Goal: Transaction & Acquisition: Purchase product/service

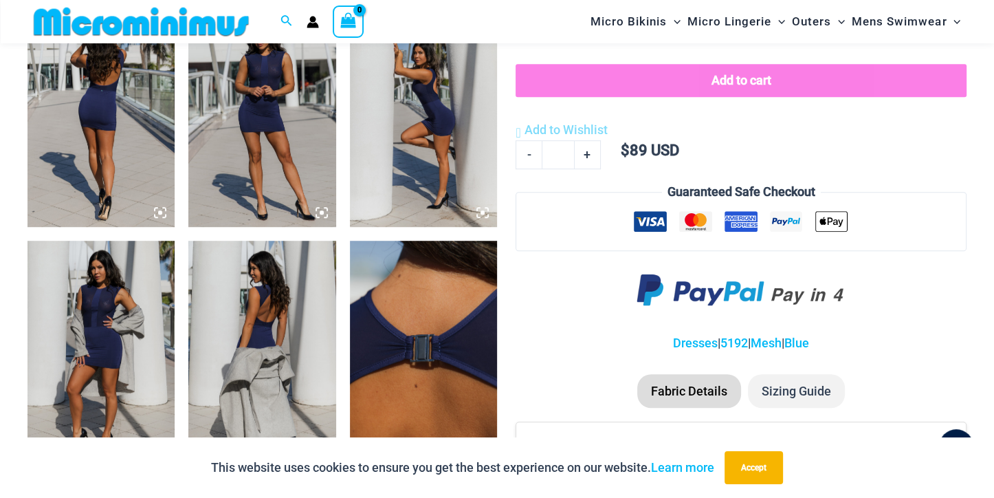
scroll to position [842, 0]
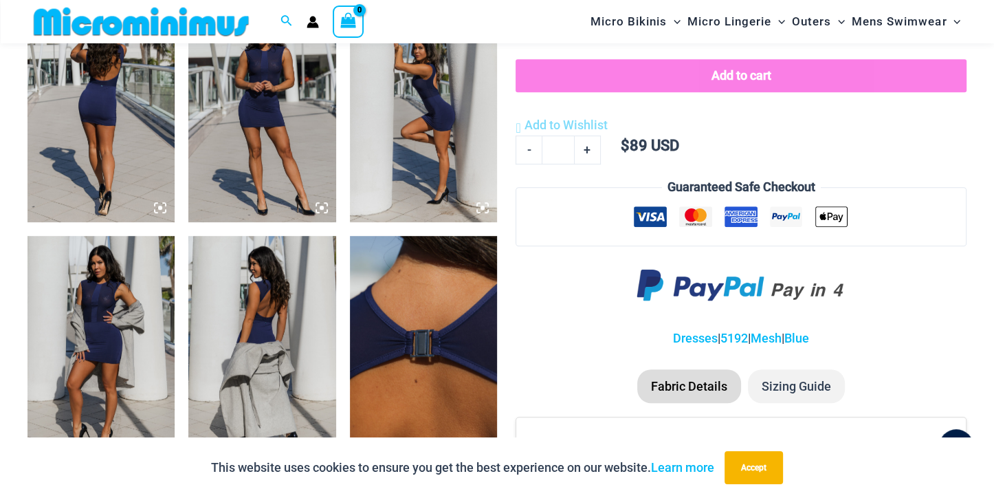
click at [135, 113] on img at bounding box center [100, 111] width 147 height 221
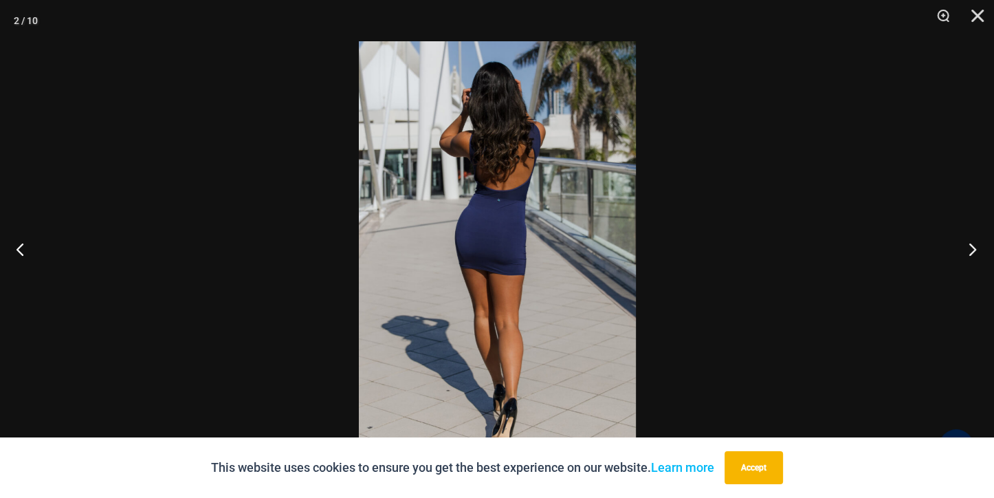
click at [970, 248] on button "Next" at bounding box center [968, 248] width 52 height 69
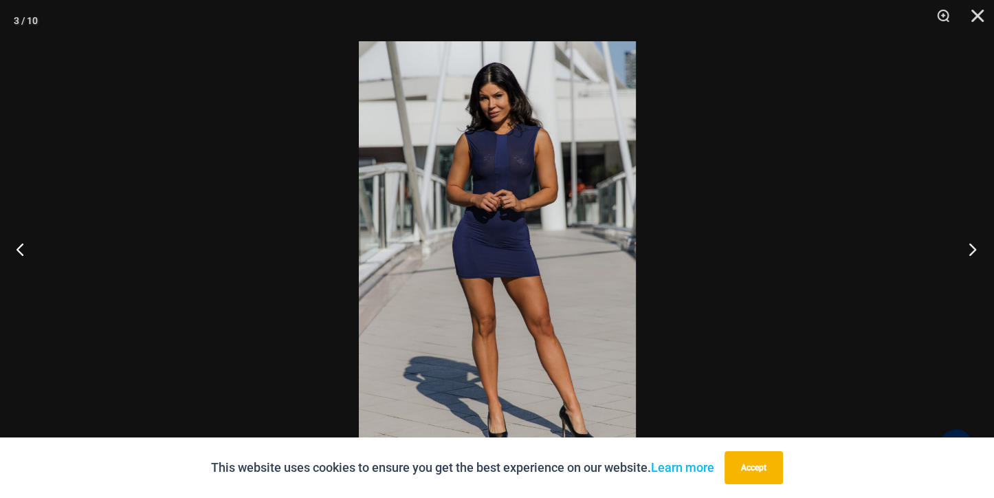
click at [970, 248] on button "Next" at bounding box center [968, 248] width 52 height 69
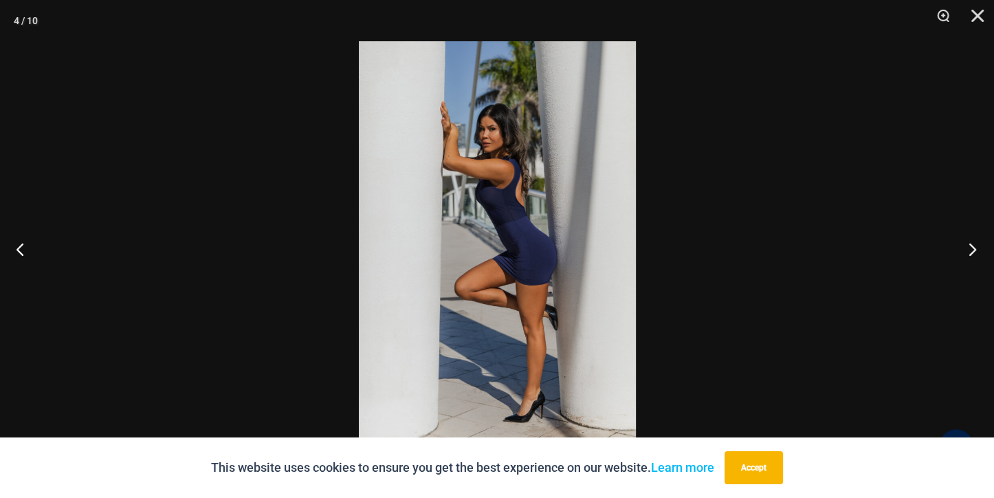
click at [970, 248] on button "Next" at bounding box center [968, 248] width 52 height 69
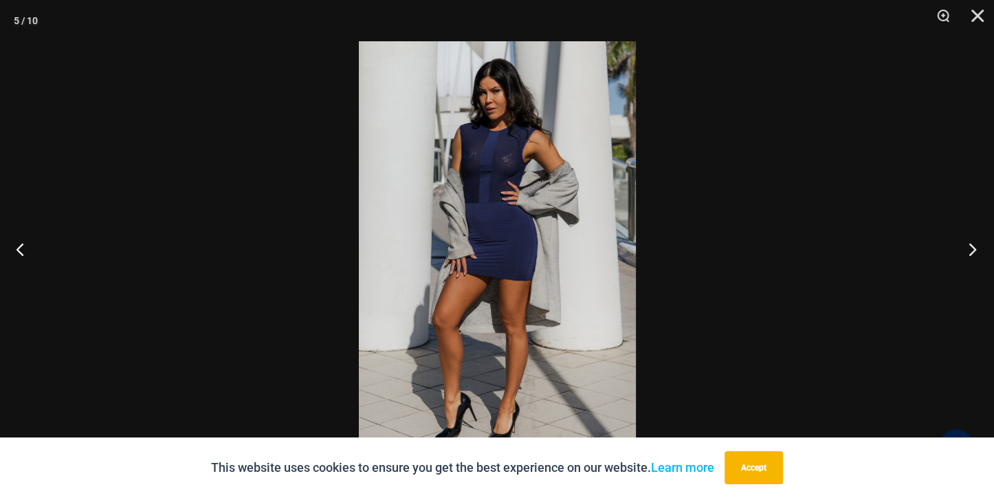
click at [970, 248] on button "Next" at bounding box center [968, 248] width 52 height 69
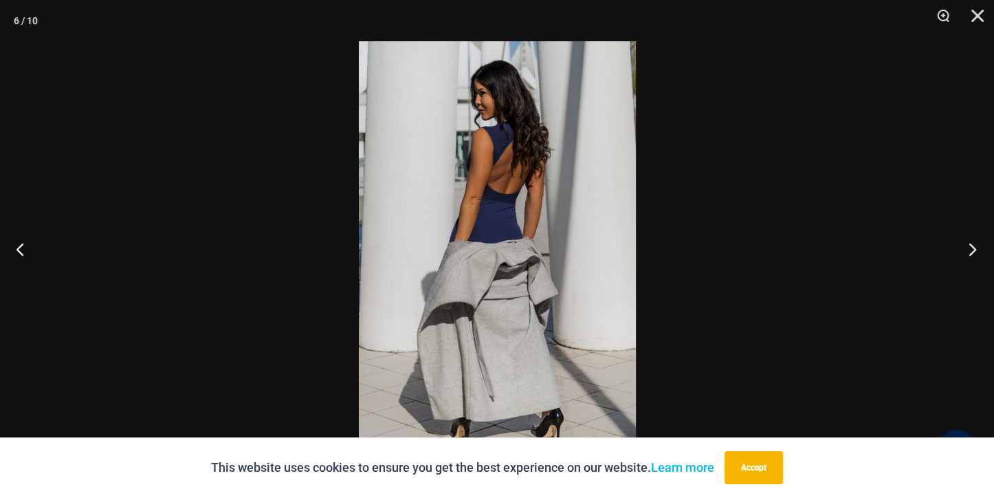
click at [970, 248] on button "Next" at bounding box center [968, 248] width 52 height 69
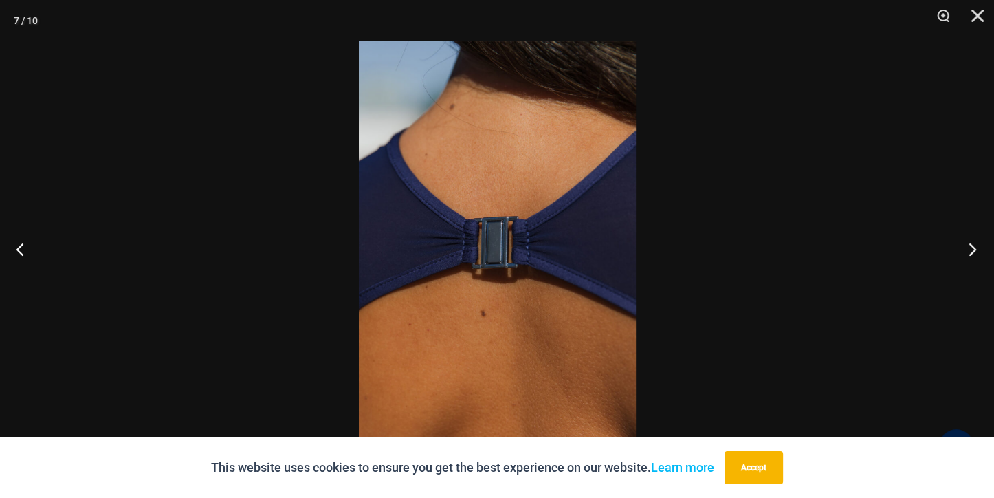
click at [970, 248] on button "Next" at bounding box center [968, 248] width 52 height 69
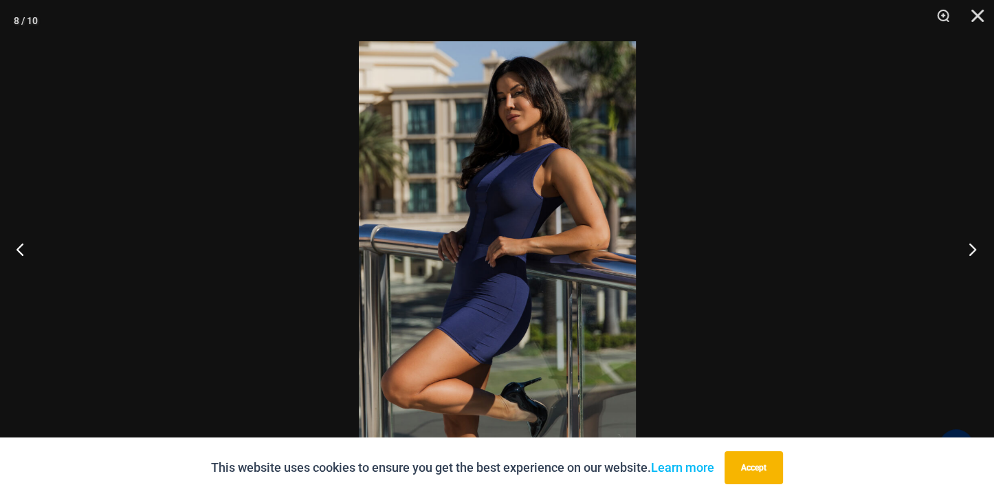
click at [970, 248] on button "Next" at bounding box center [968, 248] width 52 height 69
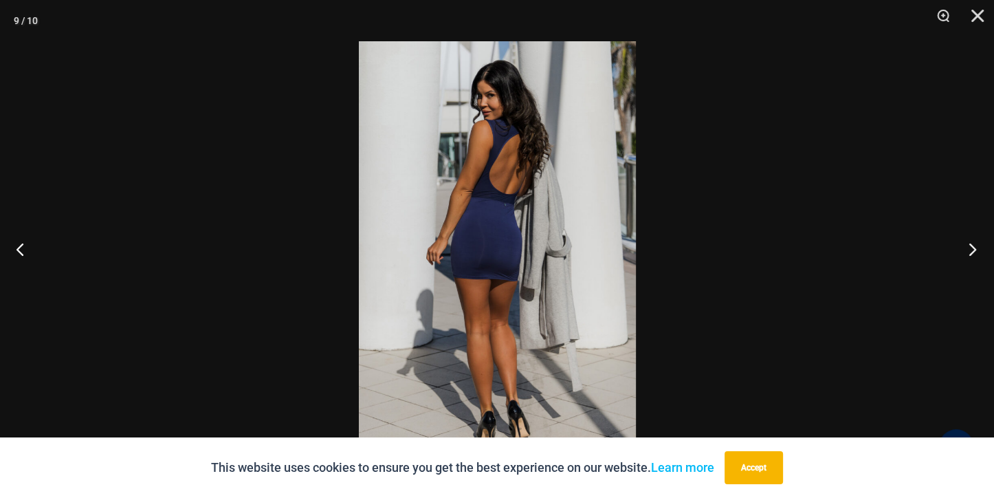
click at [970, 248] on button "Next" at bounding box center [968, 248] width 52 height 69
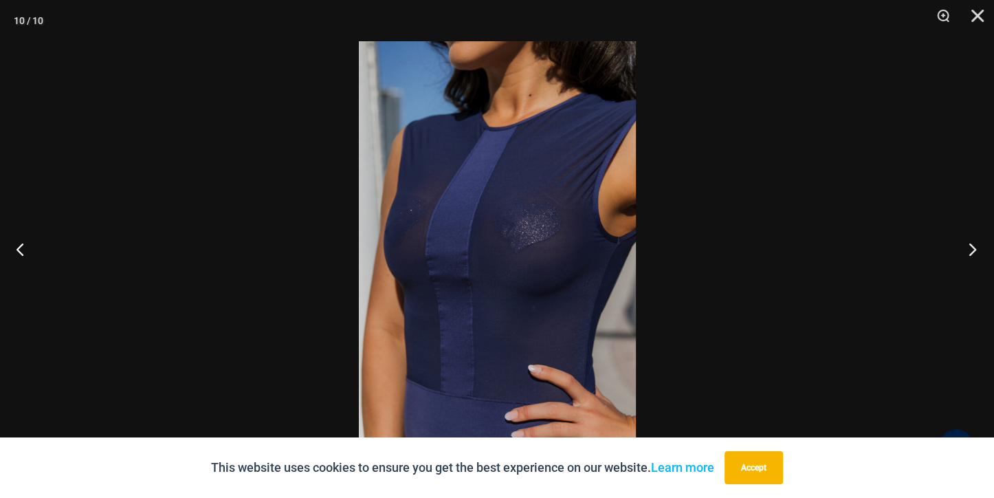
click at [970, 248] on button "Next" at bounding box center [968, 248] width 52 height 69
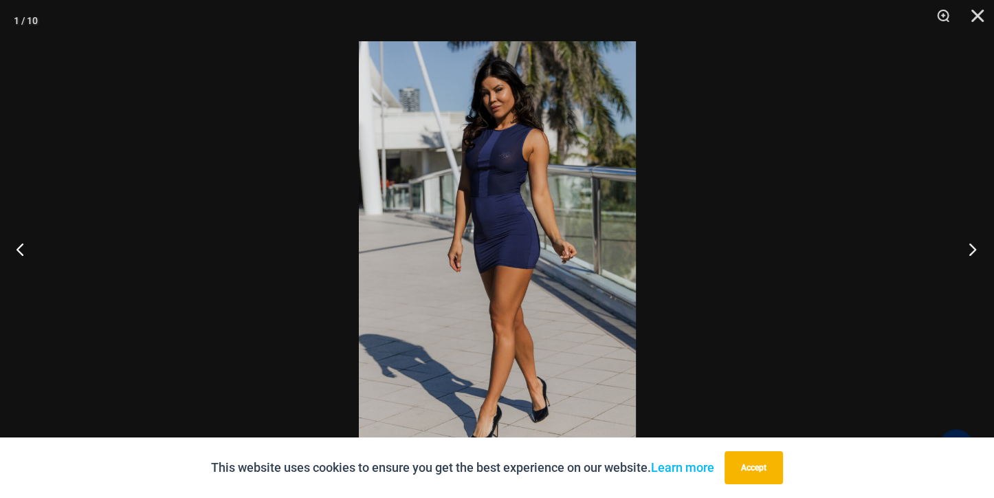
click at [970, 248] on button "Next" at bounding box center [968, 248] width 52 height 69
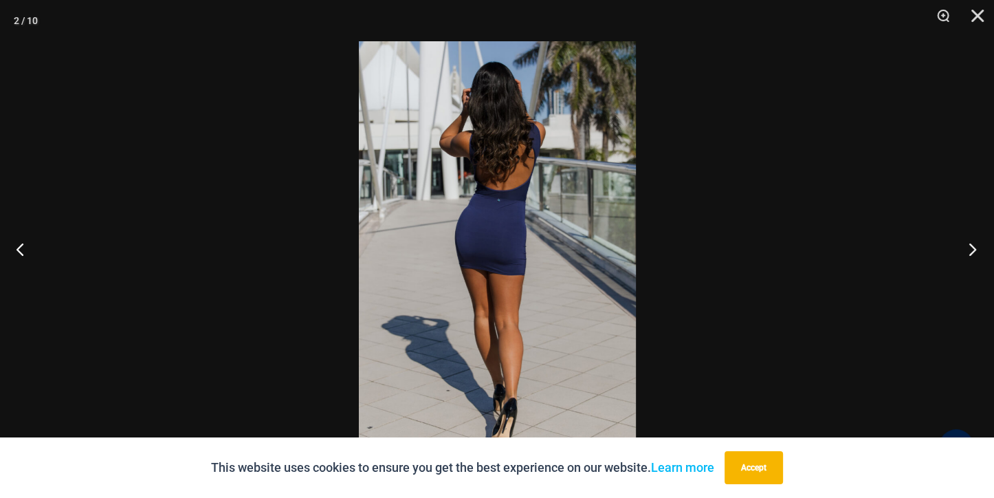
click at [970, 248] on button "Next" at bounding box center [968, 248] width 52 height 69
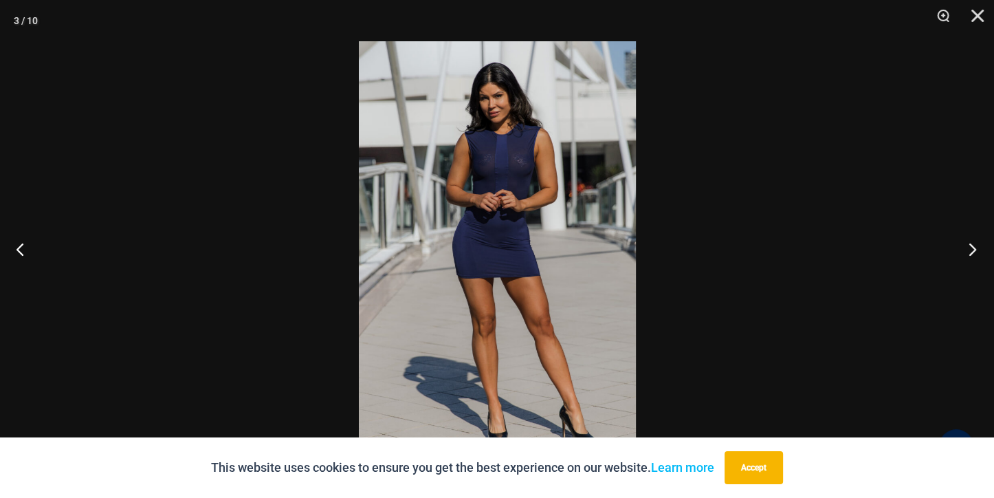
click at [970, 248] on button "Next" at bounding box center [968, 248] width 52 height 69
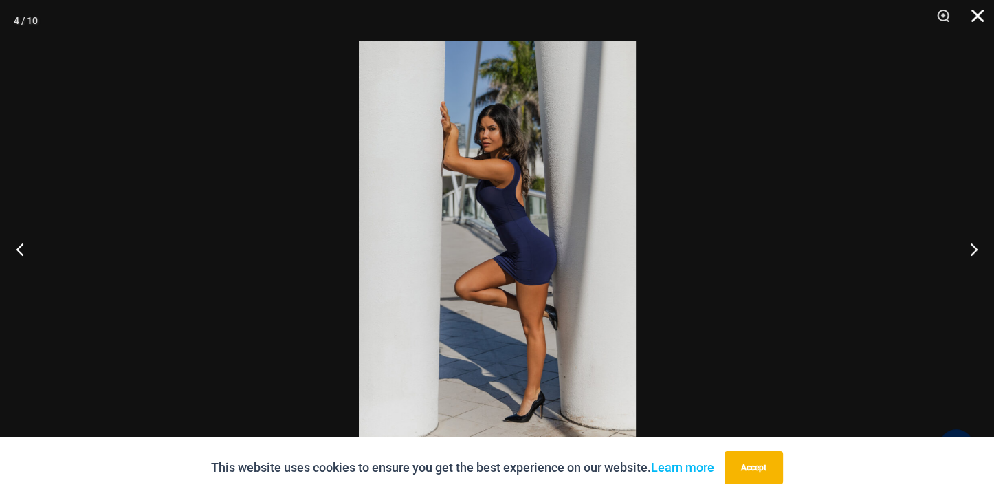
click at [977, 12] on button "Close" at bounding box center [973, 20] width 34 height 41
